Goal: Task Accomplishment & Management: Use online tool/utility

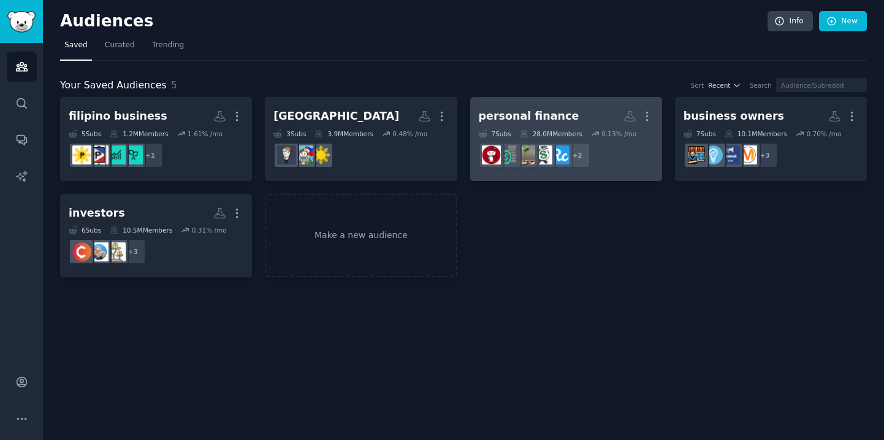
click at [558, 118] on div "personal finance" at bounding box center [529, 115] width 101 height 15
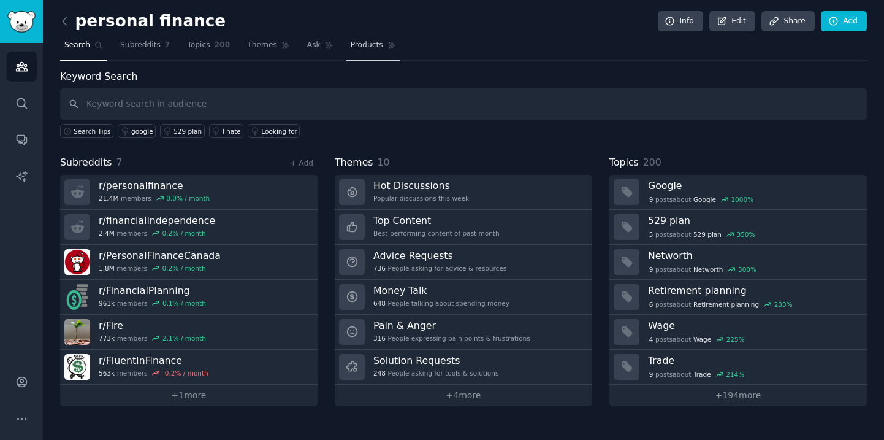
click at [372, 47] on span "Products" at bounding box center [367, 45] width 32 height 11
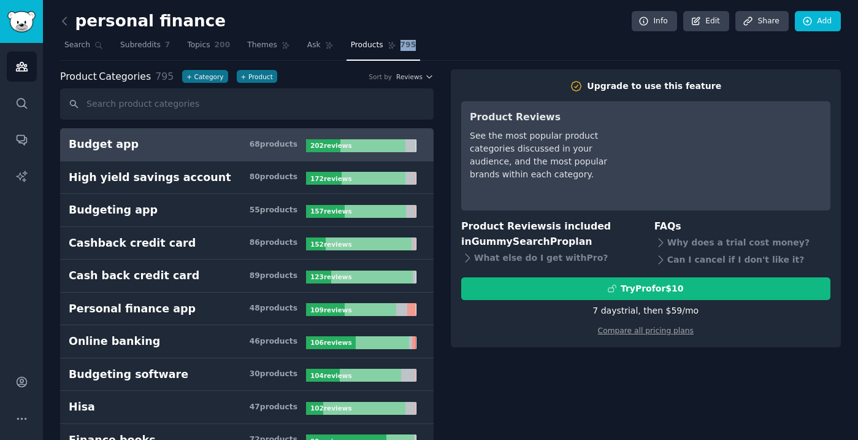
click at [523, 39] on nav "Search Subreddits 7 Topics 200 Themes Ask Products 795" at bounding box center [450, 48] width 780 height 25
click at [66, 17] on icon at bounding box center [65, 20] width 4 height 7
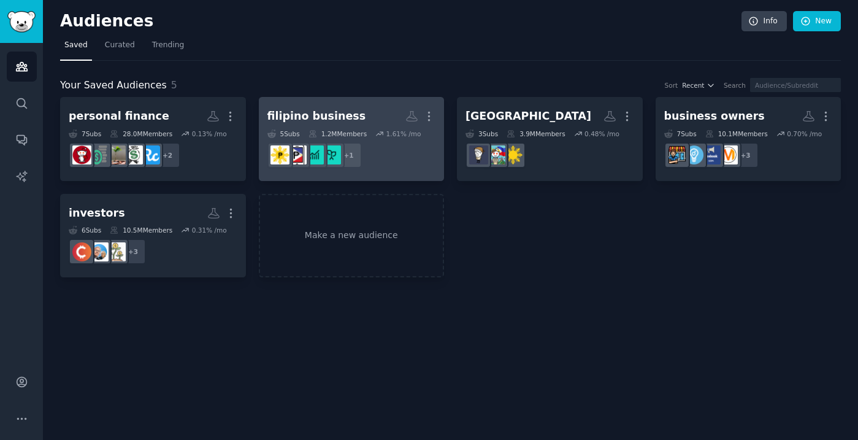
click at [369, 110] on h2 "filipino business More" at bounding box center [351, 115] width 169 height 21
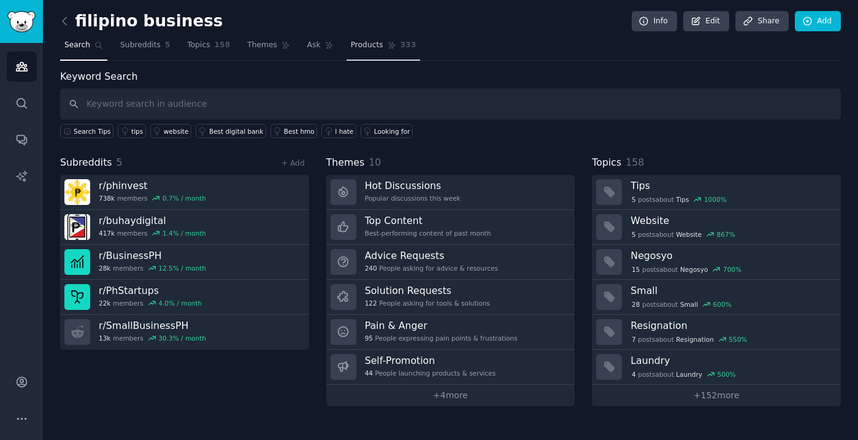
click at [356, 43] on span "Products" at bounding box center [367, 45] width 32 height 11
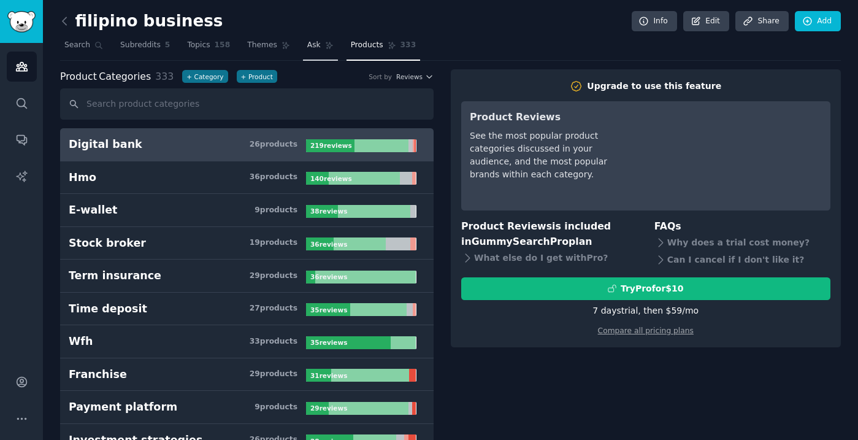
click at [319, 43] on link "Ask" at bounding box center [320, 48] width 35 height 25
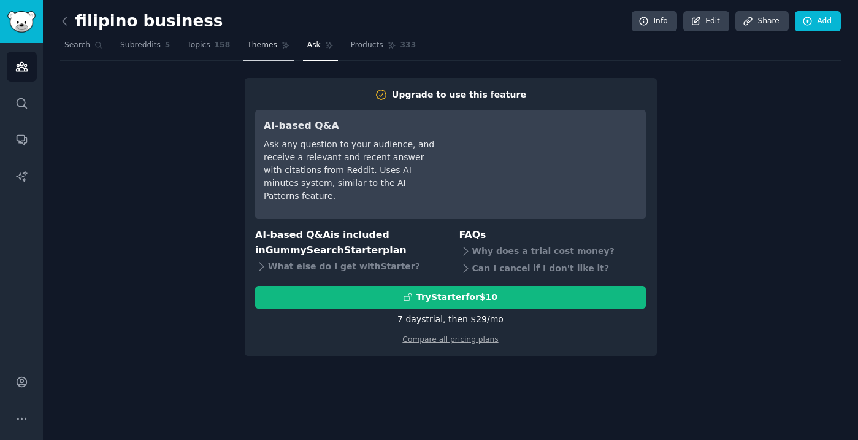
click at [258, 47] on span "Themes" at bounding box center [262, 45] width 30 height 11
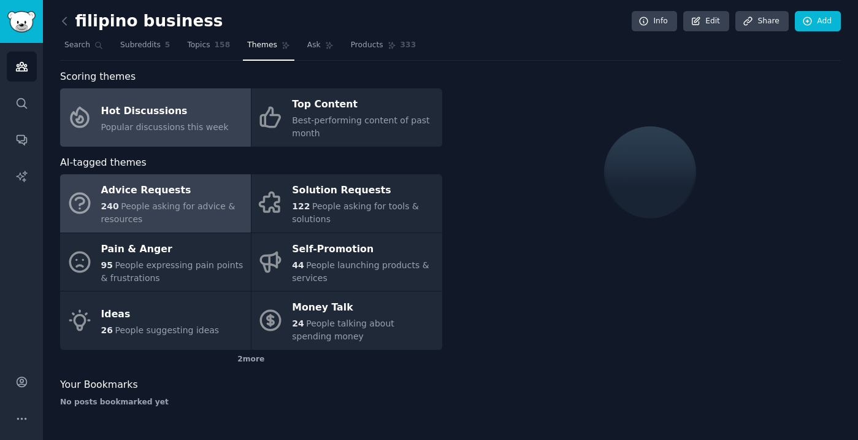
click at [158, 204] on span "People asking for advice & resources" at bounding box center [168, 212] width 134 height 23
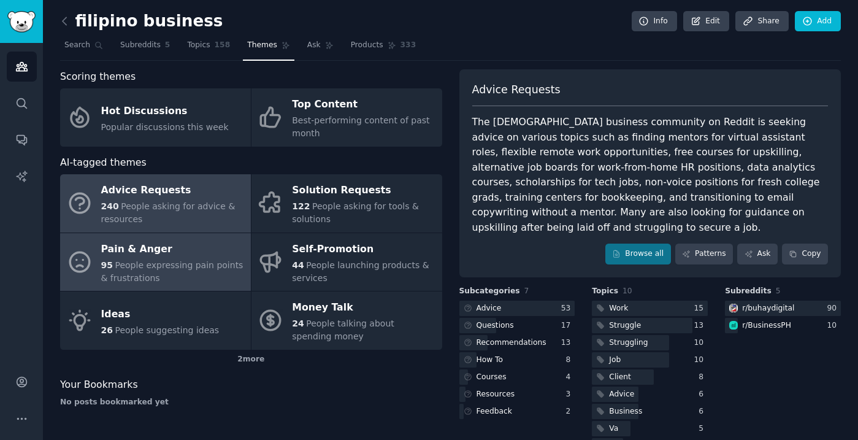
click at [139, 254] on div "Pain & Anger" at bounding box center [172, 249] width 143 height 20
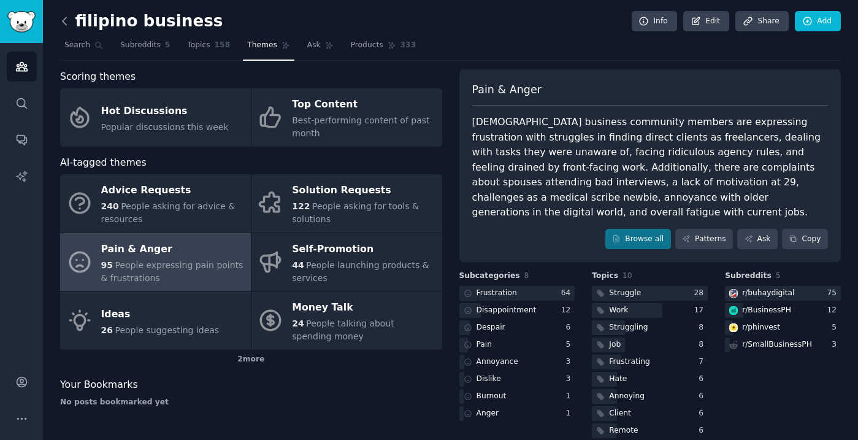
click at [65, 22] on icon at bounding box center [64, 21] width 13 height 13
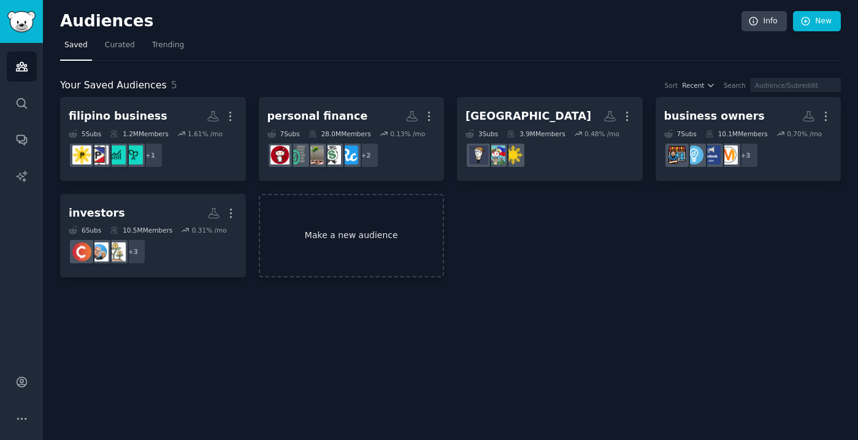
click at [319, 238] on link "Make a new audience" at bounding box center [352, 236] width 186 height 84
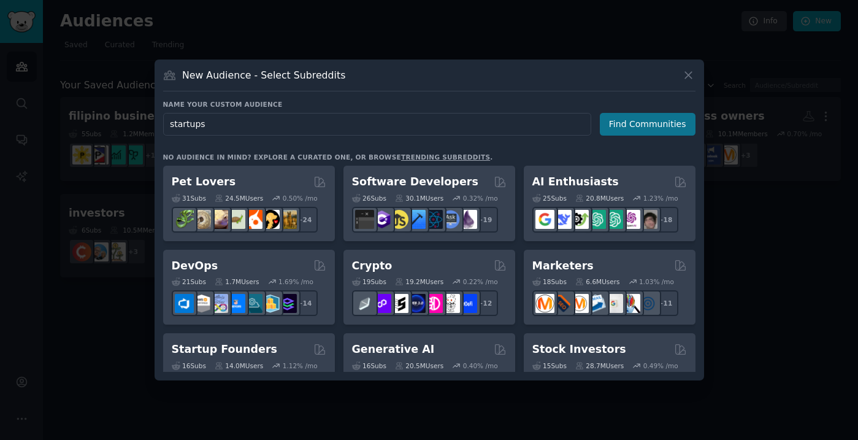
type input "startups"
click at [661, 121] on button "Find Communities" at bounding box center [648, 124] width 96 height 23
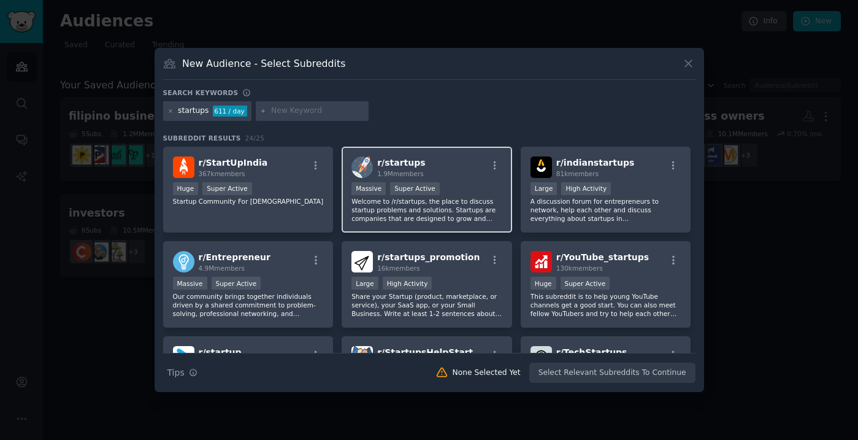
click at [439, 188] on div "1,000,000+ members Massive Super Active" at bounding box center [426, 189] width 151 height 15
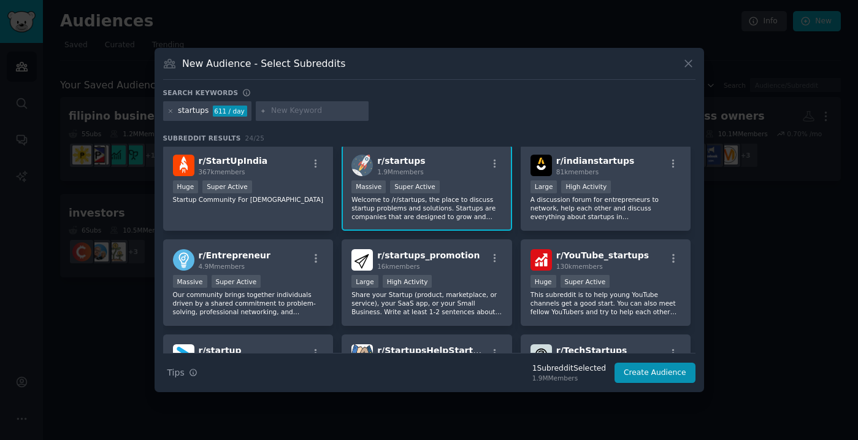
scroll to position [2, 0]
click at [550, 194] on p "A discussion forum for entrepreneurs to network, help each other and discuss ev…" at bounding box center [605, 207] width 151 height 26
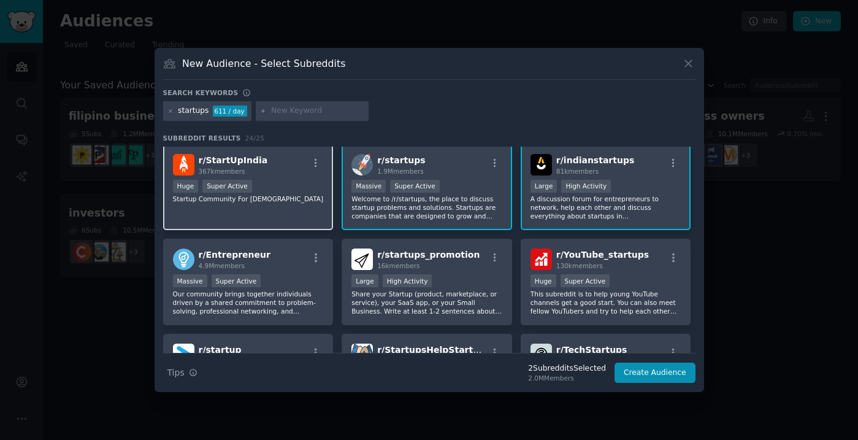
click at [247, 196] on p "Startup Community For Indians" at bounding box center [248, 198] width 151 height 9
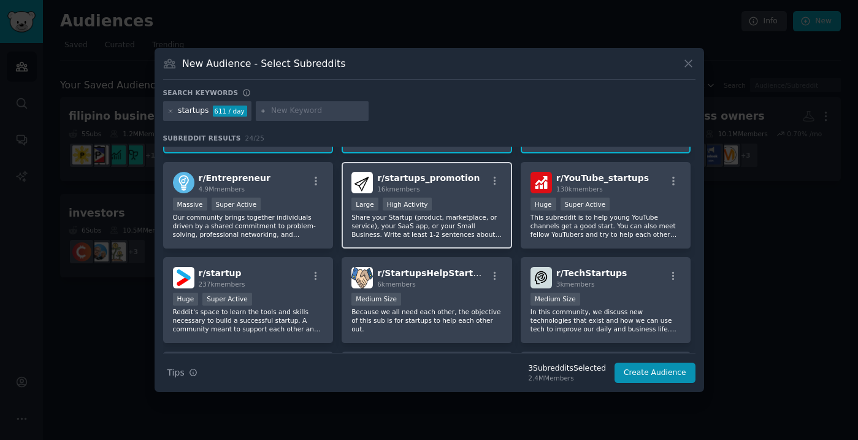
scroll to position [86, 0]
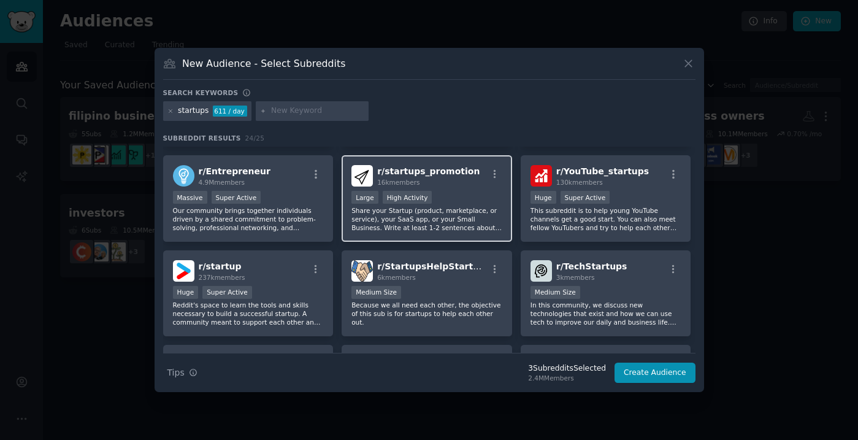
click at [443, 208] on p "Share your Startup (product, marketplace, or service), your SaaS app, or your S…" at bounding box center [426, 219] width 151 height 26
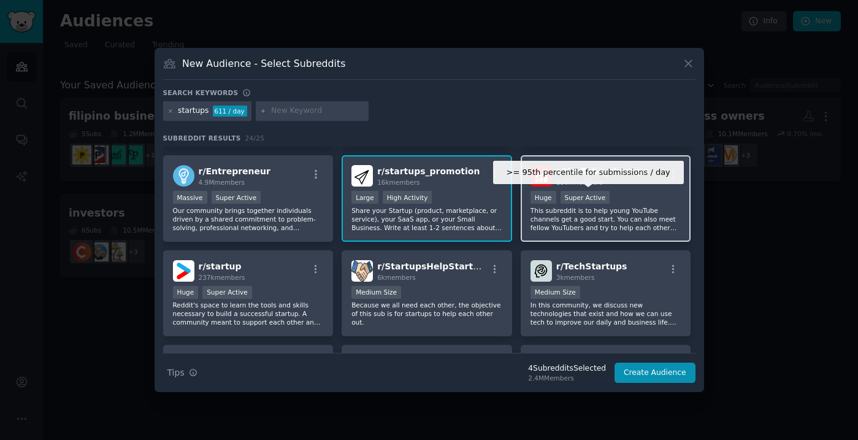
click at [582, 202] on div "Super Active" at bounding box center [585, 197] width 50 height 13
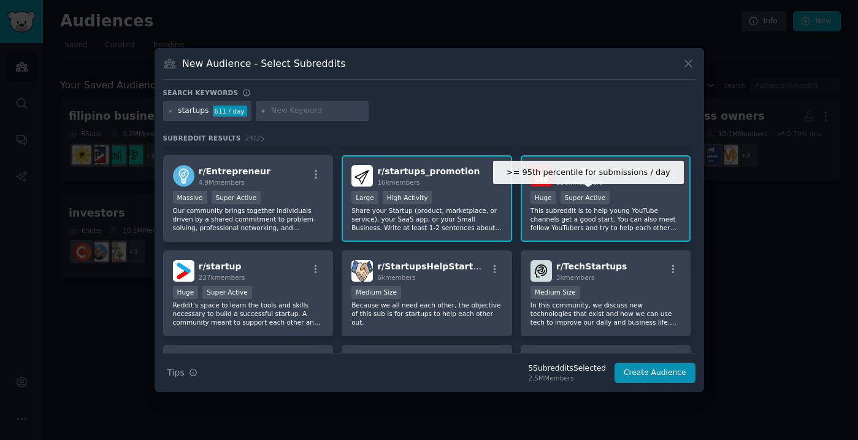
scroll to position [110, 0]
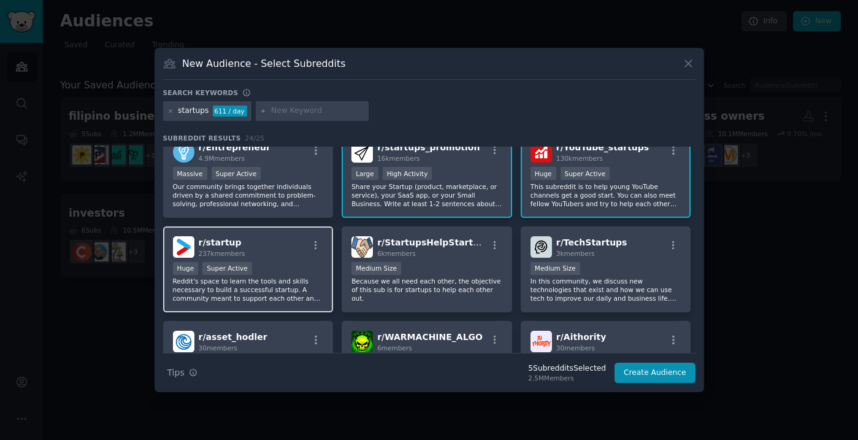
click at [259, 265] on div "Huge Super Active" at bounding box center [248, 269] width 151 height 15
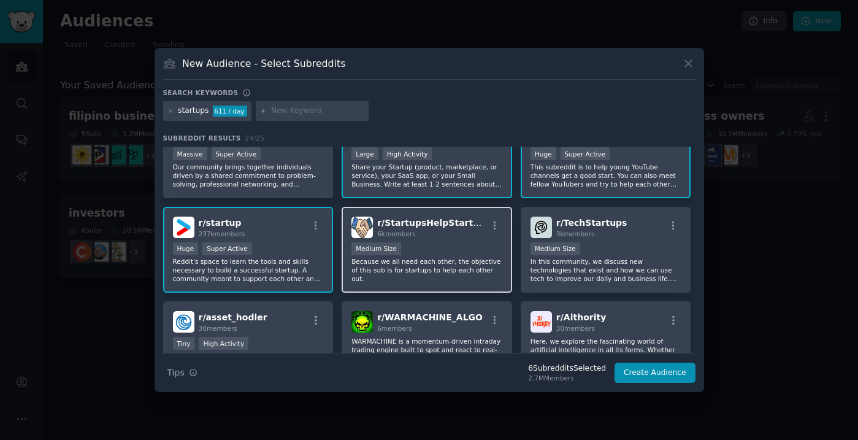
scroll to position [129, 0]
click at [468, 253] on div "Medium Size" at bounding box center [426, 249] width 151 height 15
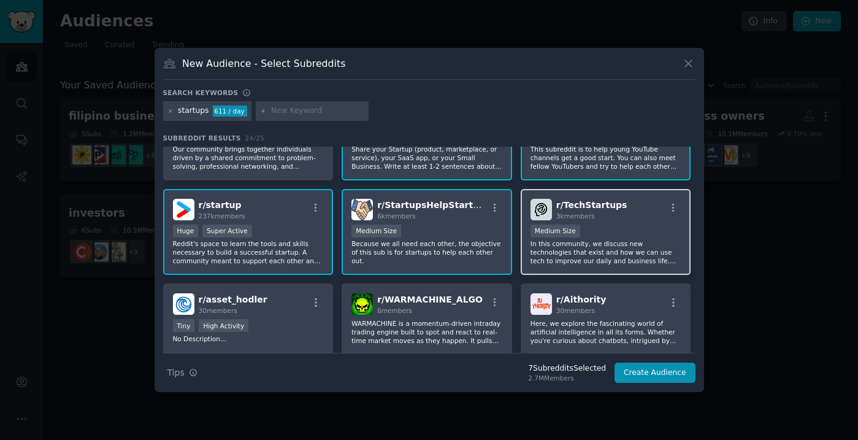
click at [630, 226] on div "1000 - 10,000 members Medium Size" at bounding box center [605, 231] width 151 height 15
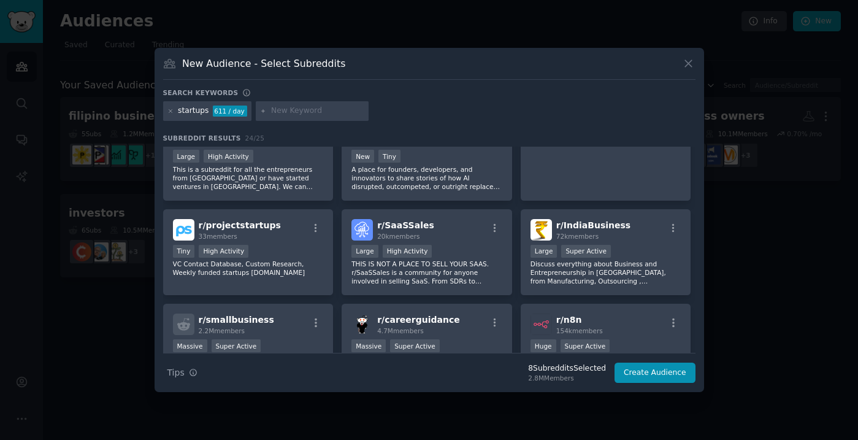
scroll to position [400, 0]
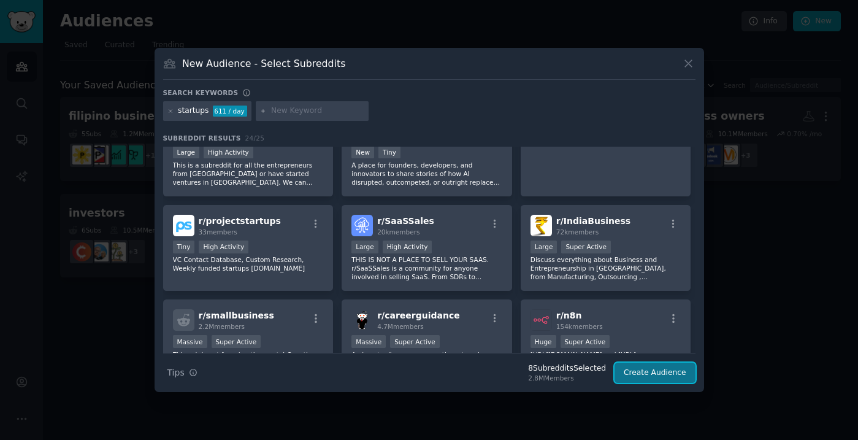
click at [654, 375] on button "Create Audience" at bounding box center [654, 372] width 81 height 21
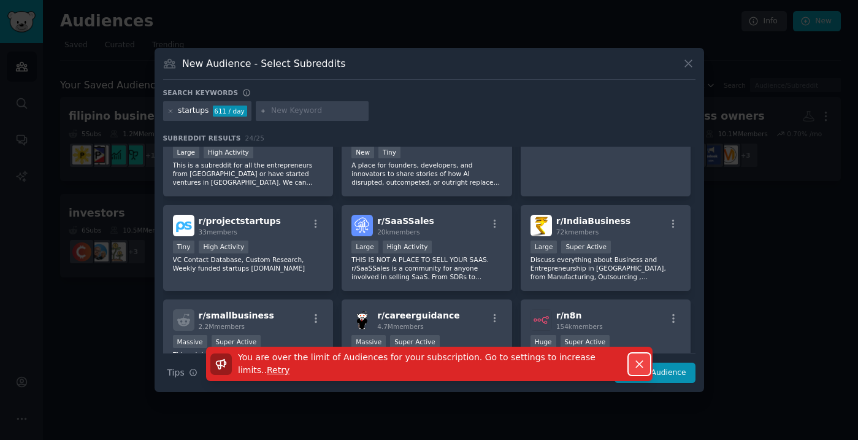
click at [638, 364] on icon "button" at bounding box center [639, 363] width 13 height 13
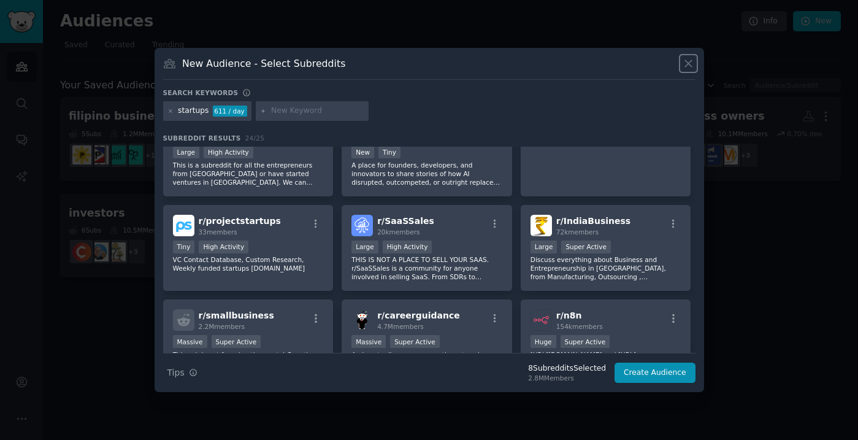
click at [691, 65] on icon at bounding box center [688, 63] width 13 height 13
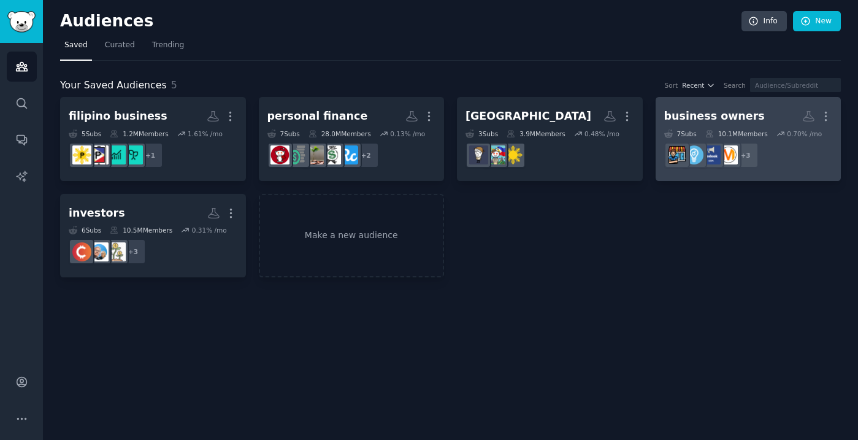
click at [723, 117] on div "business owners" at bounding box center [714, 115] width 101 height 15
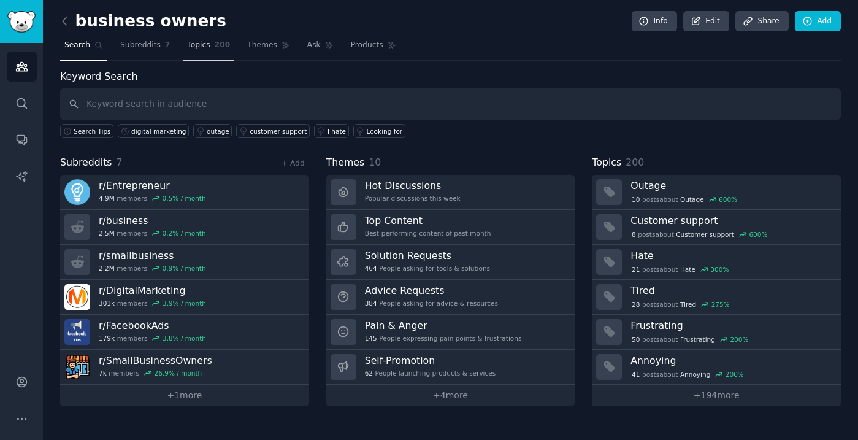
click at [208, 50] on span "Topics" at bounding box center [198, 45] width 23 height 11
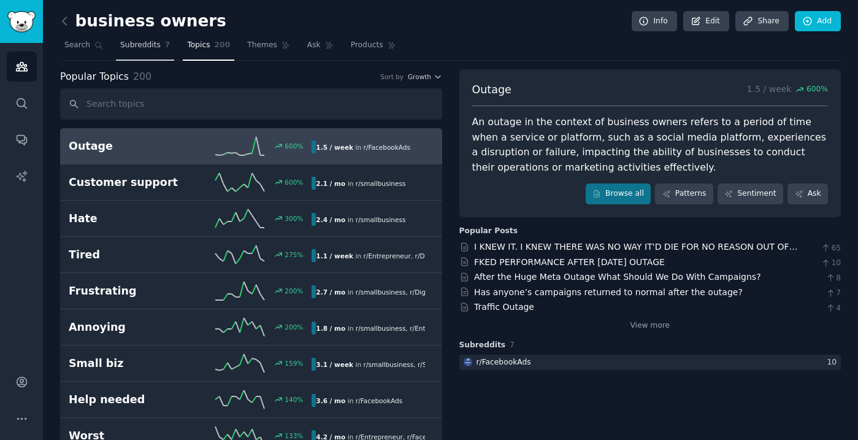
click at [143, 45] on span "Subreddits" at bounding box center [140, 45] width 40 height 11
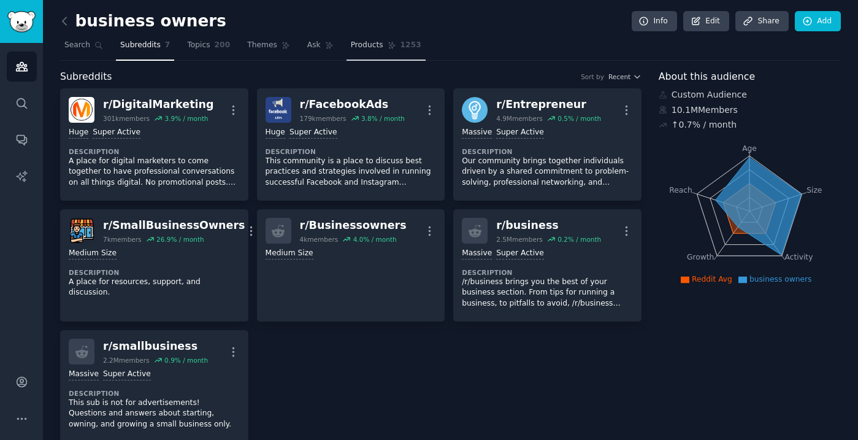
click at [367, 46] on span "Products" at bounding box center [367, 45] width 32 height 11
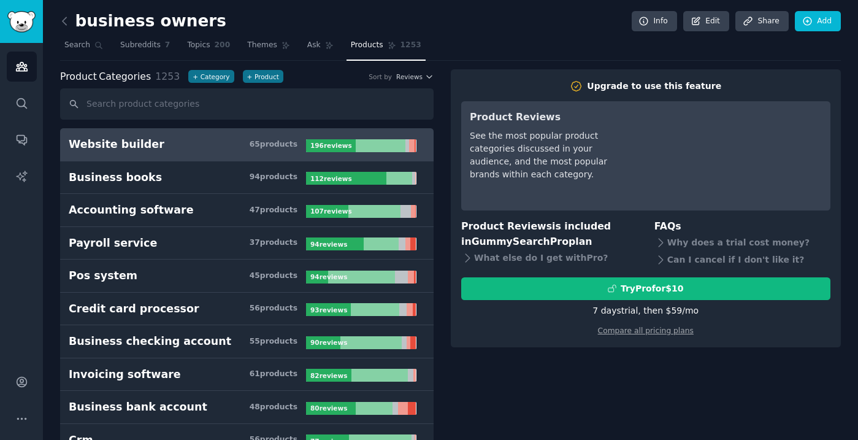
click at [479, 25] on div "business owners Info Edit Share Add" at bounding box center [450, 23] width 780 height 25
click at [64, 20] on icon at bounding box center [64, 21] width 13 height 13
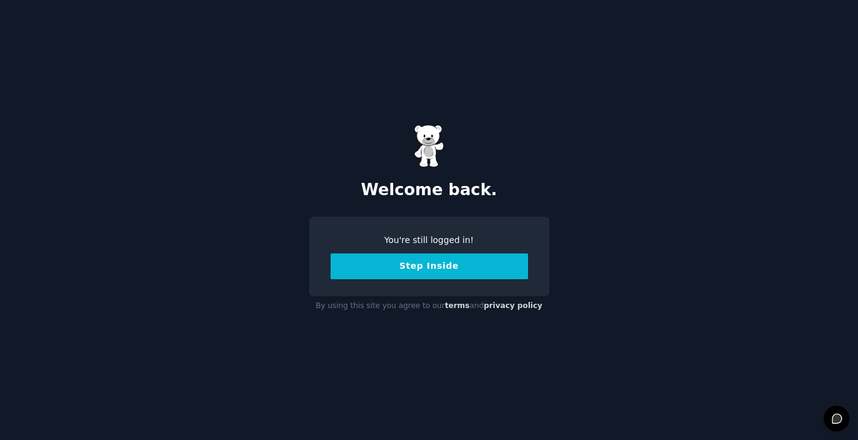
click at [433, 268] on button "Step Inside" at bounding box center [428, 266] width 197 height 26
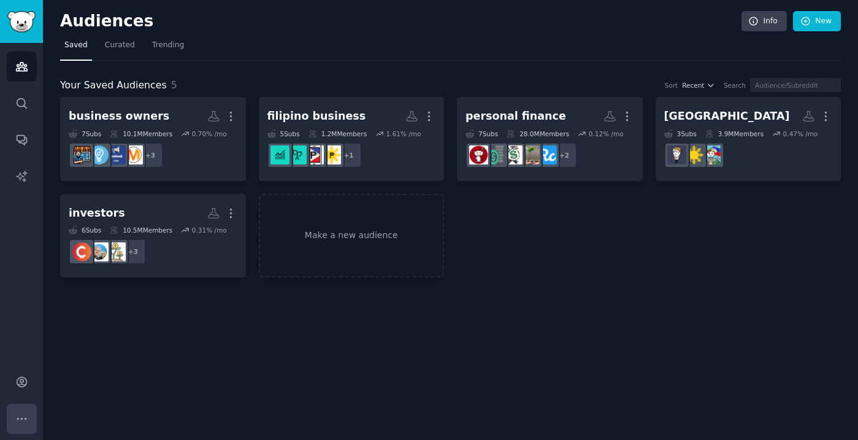
click at [21, 419] on icon "Sidebar" at bounding box center [21, 417] width 9 height 1
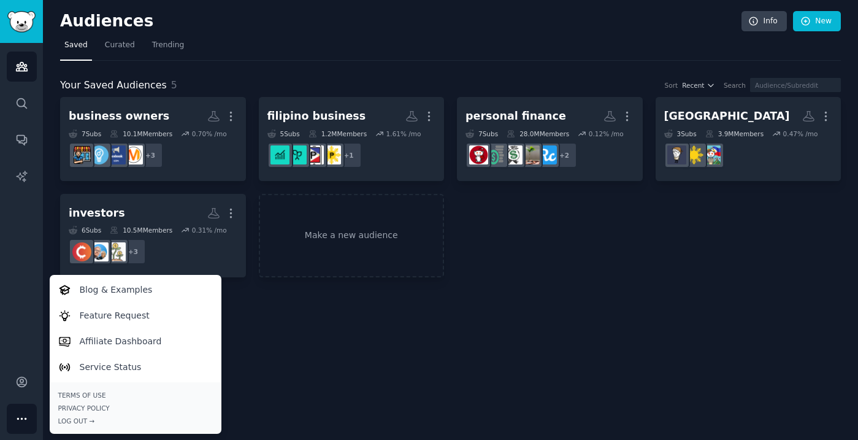
click at [349, 377] on div "Audiences Info New Saved Curated Trending Your Saved Audiences 5 Sort Recent Se…" at bounding box center [450, 220] width 815 height 440
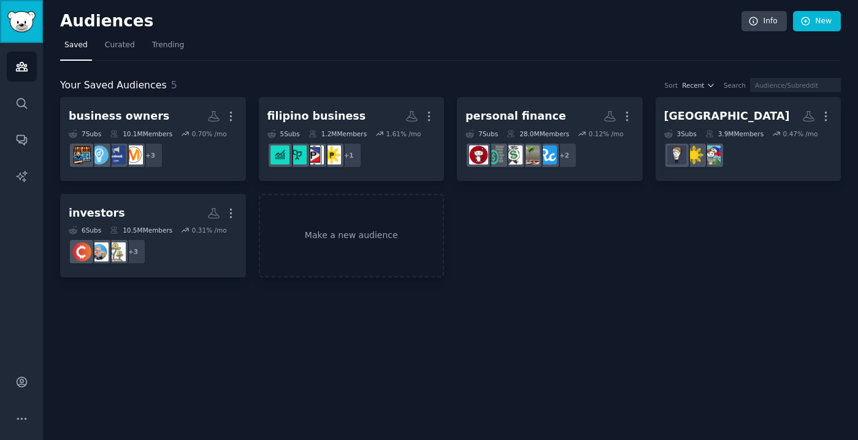
click at [22, 19] on img "Sidebar" at bounding box center [21, 21] width 28 height 21
